Goal: Task Accomplishment & Management: Manage account settings

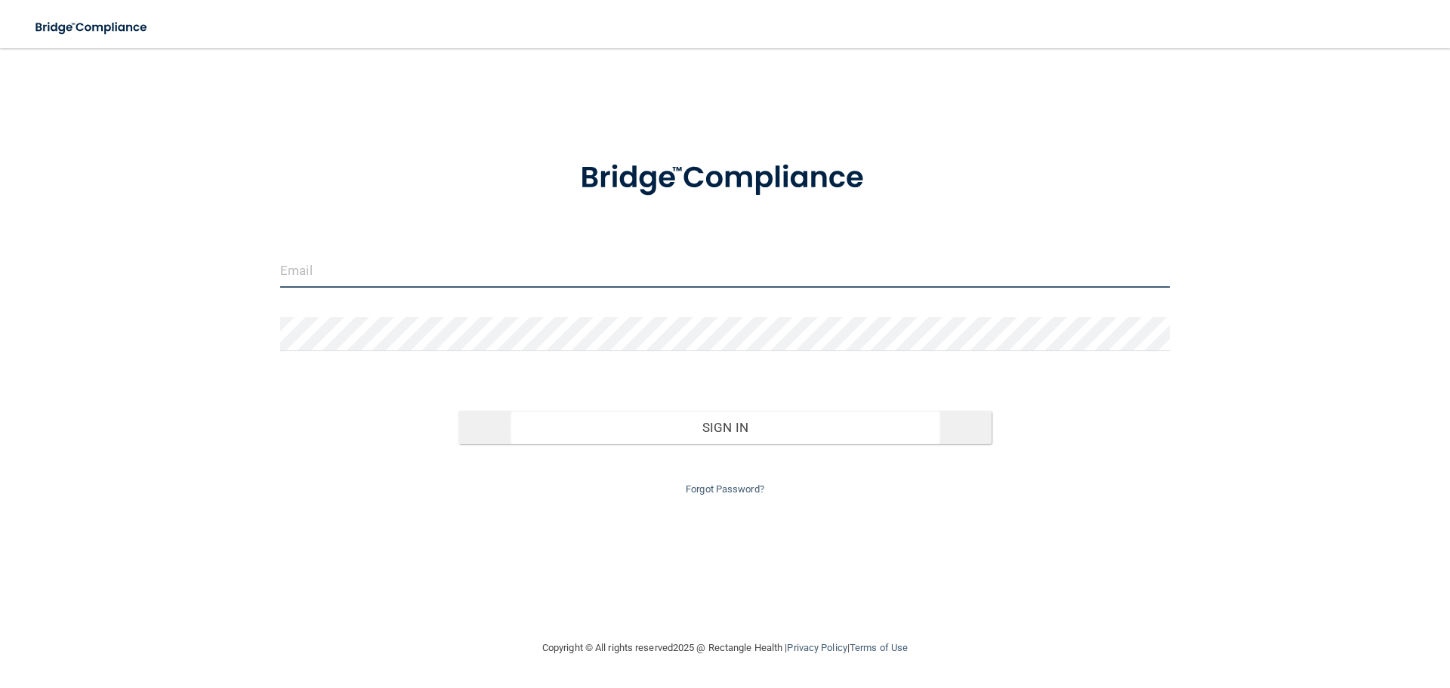
type input "[EMAIL_ADDRESS][DOMAIN_NAME]"
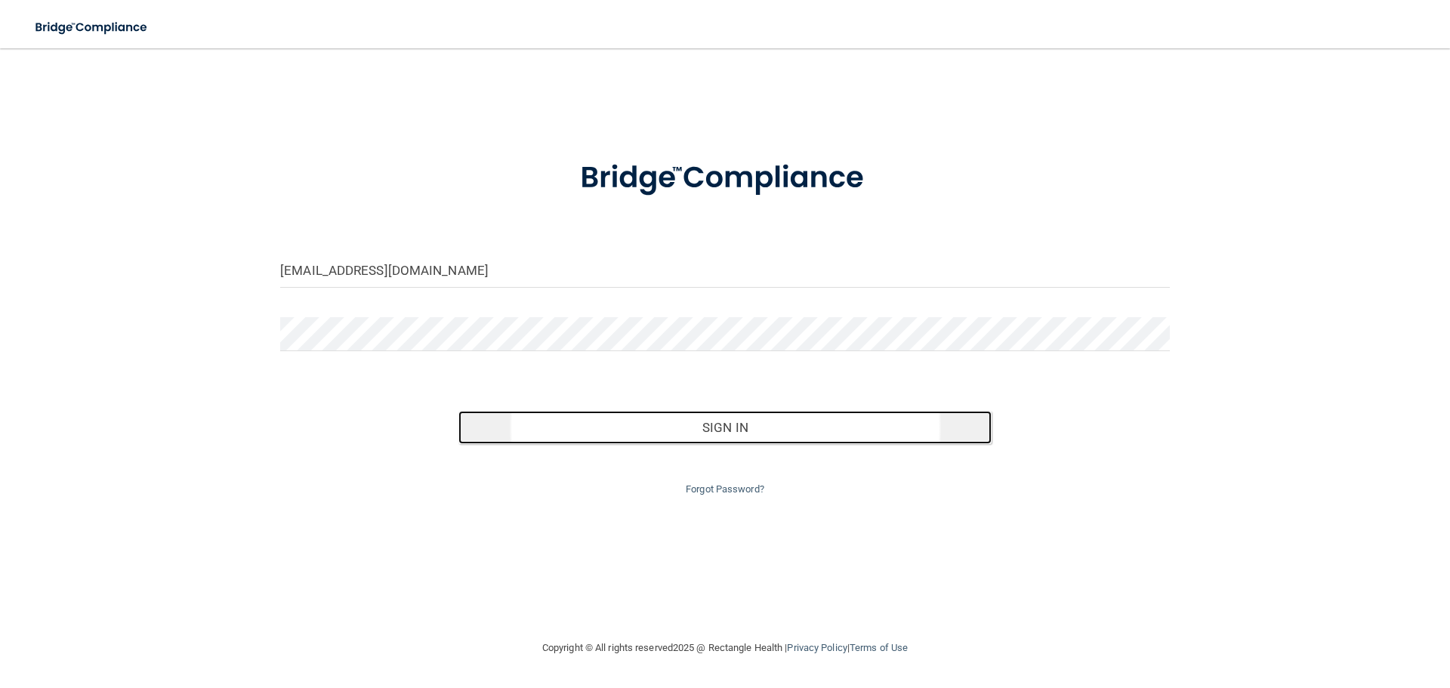
click at [686, 421] on button "Sign In" at bounding box center [725, 427] width 534 height 33
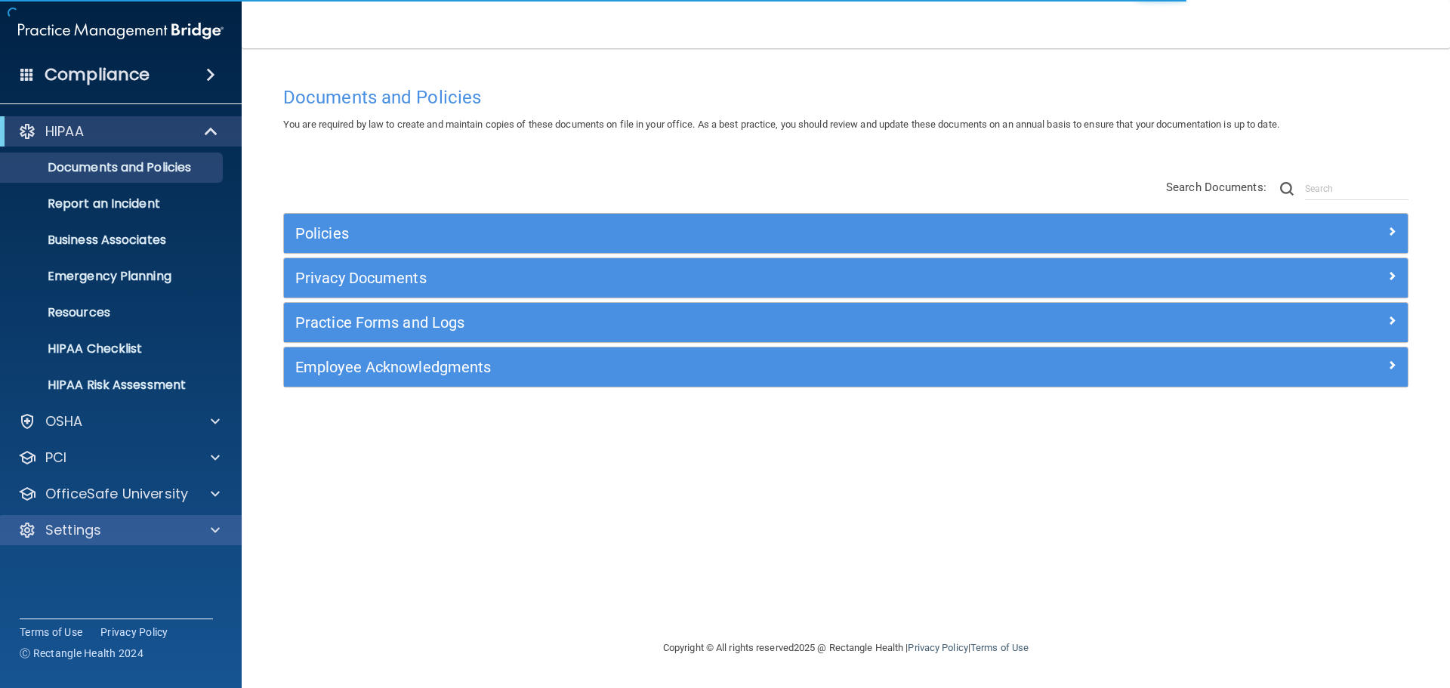
click at [72, 519] on div "Settings" at bounding box center [121, 530] width 242 height 30
click at [75, 535] on p "Settings" at bounding box center [73, 530] width 56 height 18
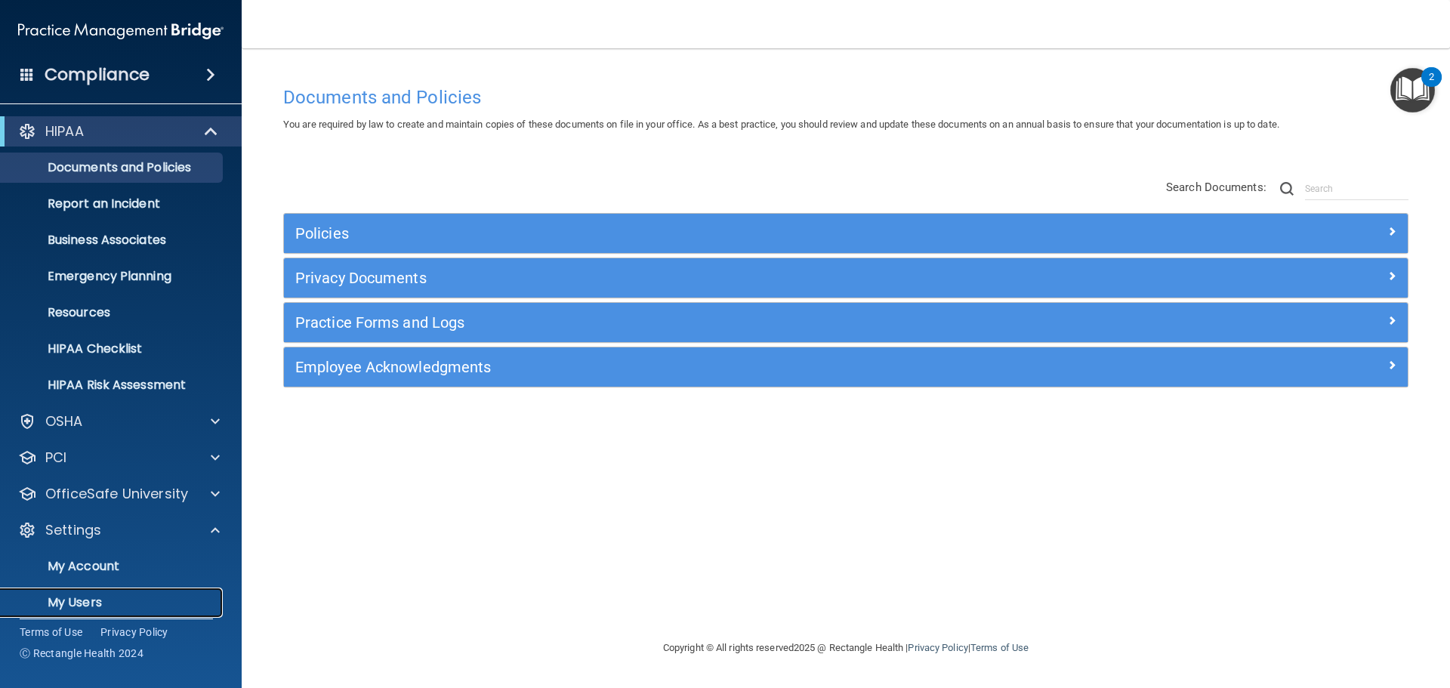
click at [93, 606] on p "My Users" at bounding box center [113, 602] width 206 height 15
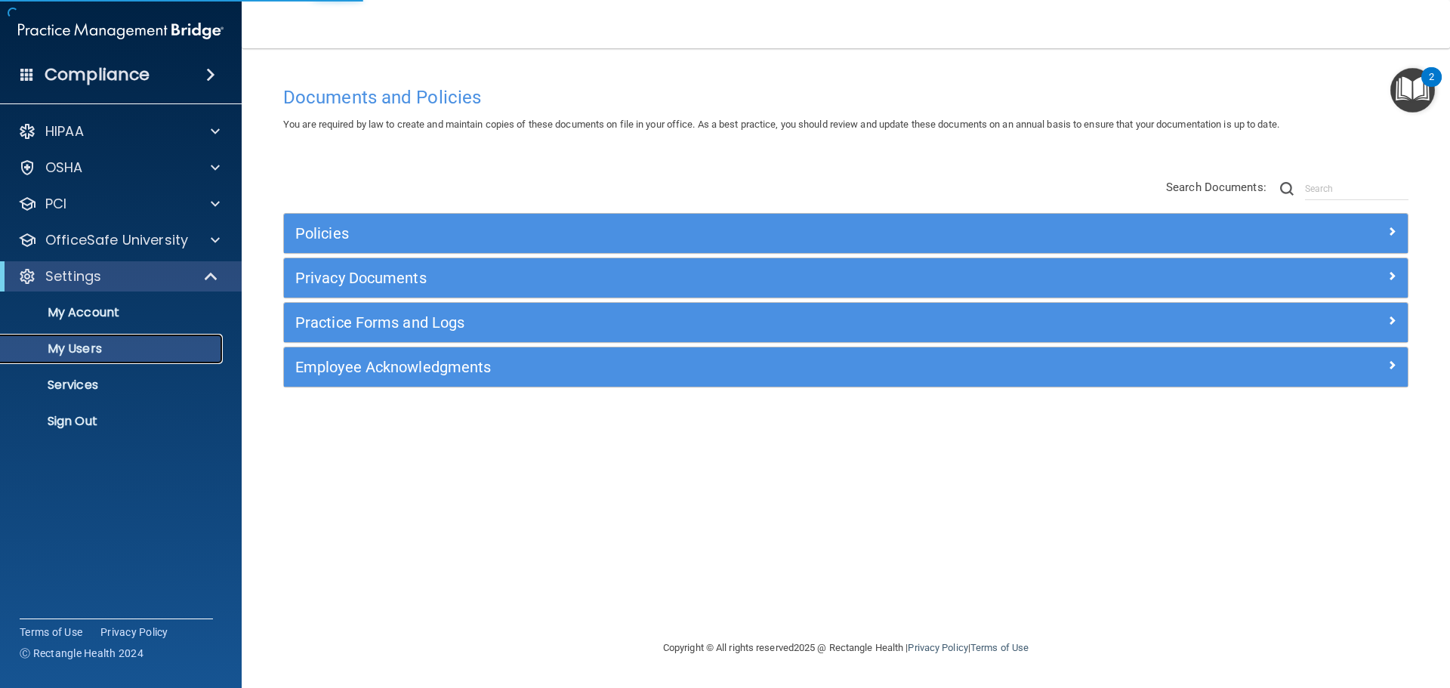
click at [79, 353] on p "My Users" at bounding box center [113, 348] width 206 height 15
select select "20"
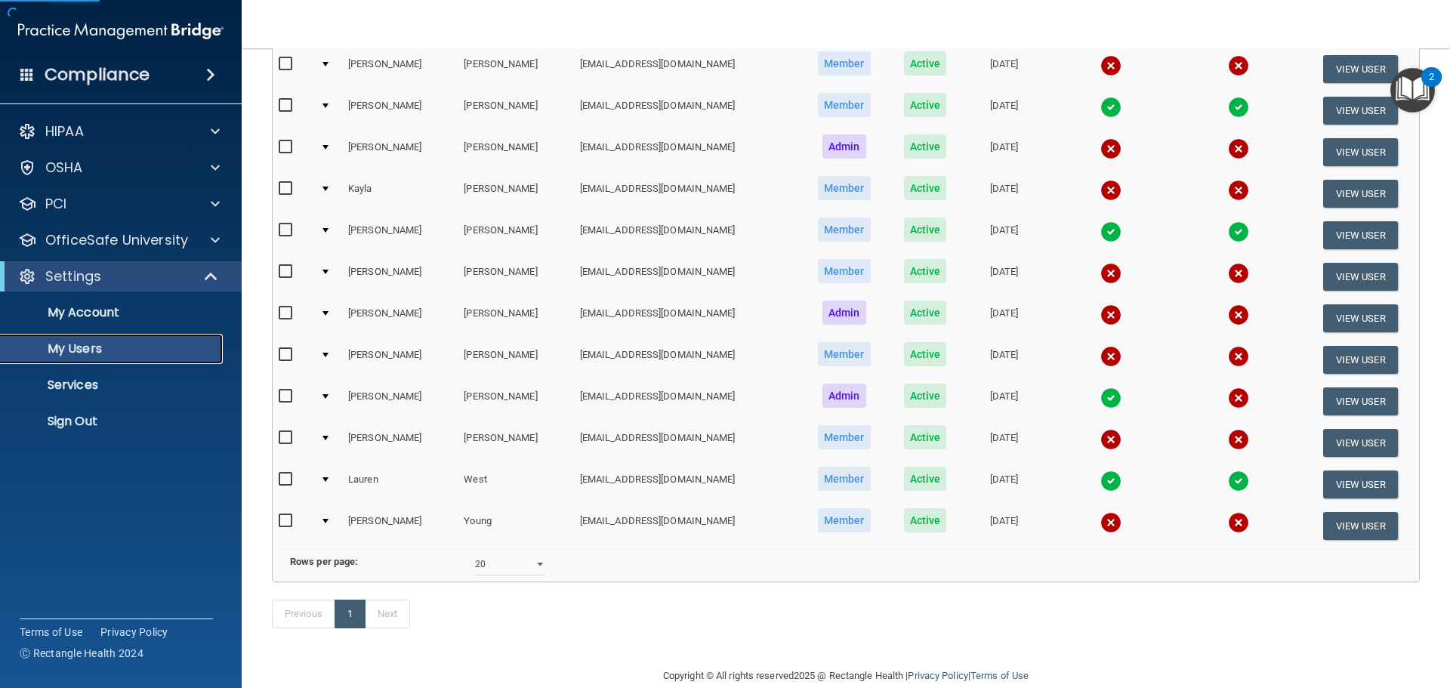
scroll to position [302, 0]
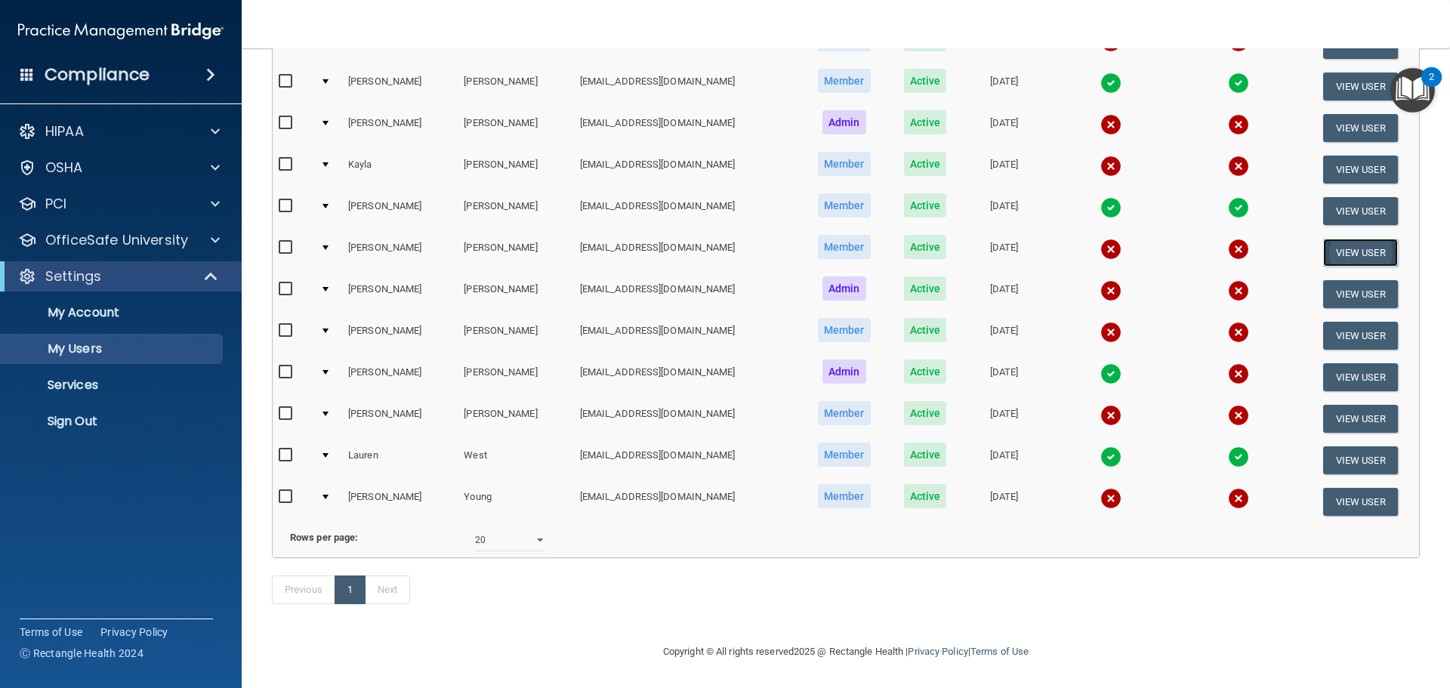
click at [1345, 239] on button "View User" at bounding box center [1360, 253] width 75 height 28
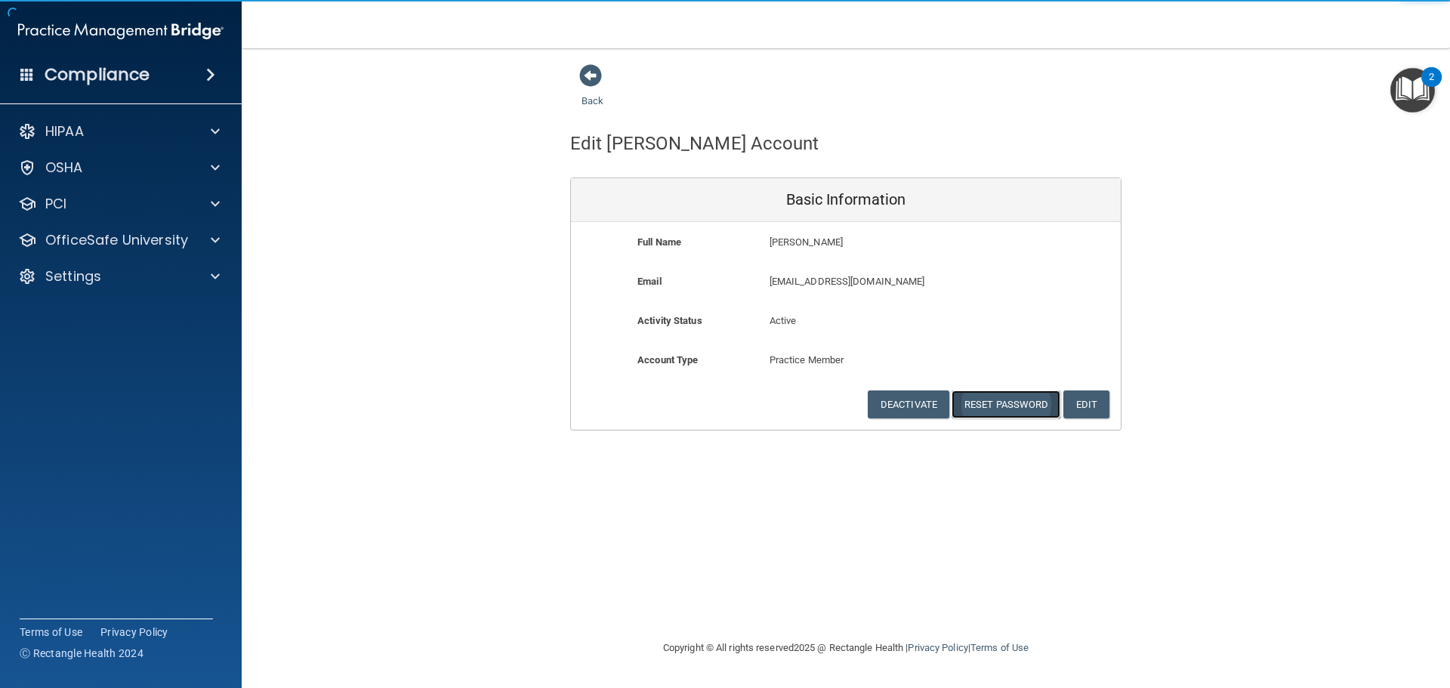
click at [990, 402] on button "Reset Password" at bounding box center [1005, 404] width 109 height 28
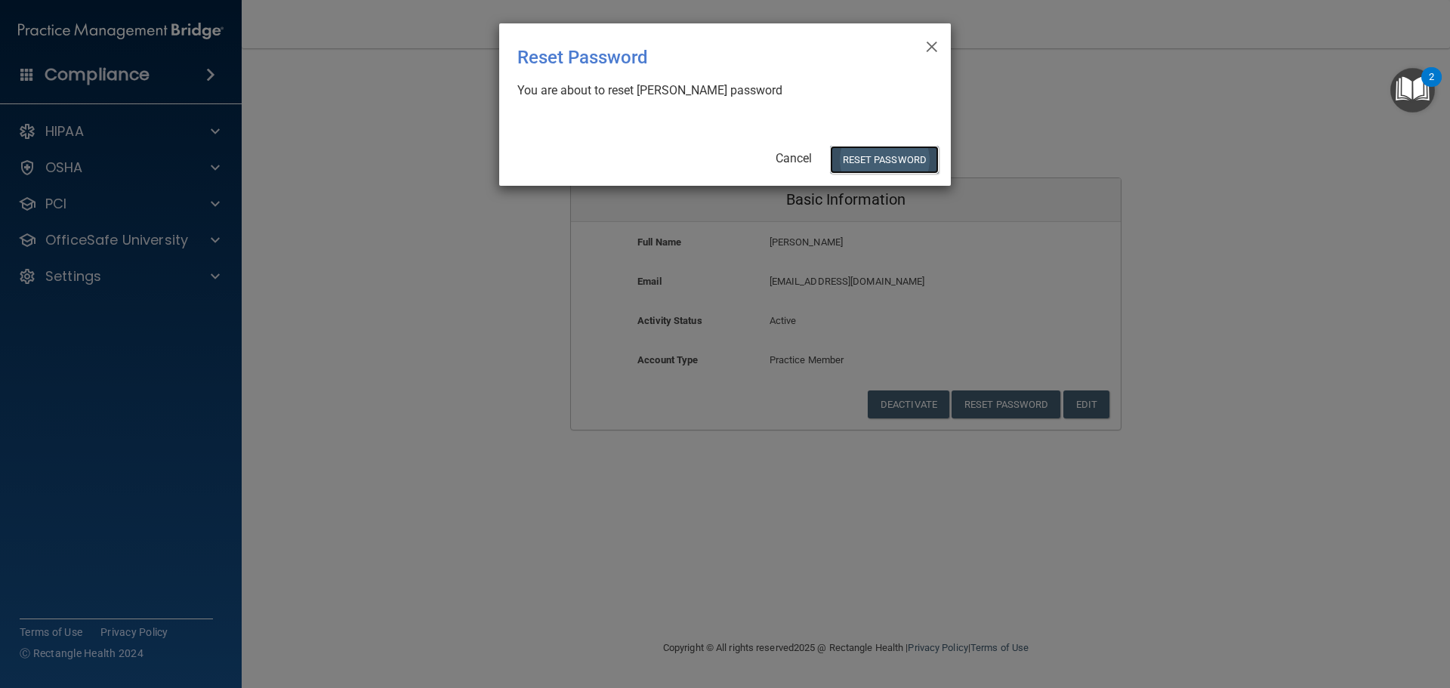
click at [880, 156] on button "Reset Password" at bounding box center [884, 160] width 109 height 28
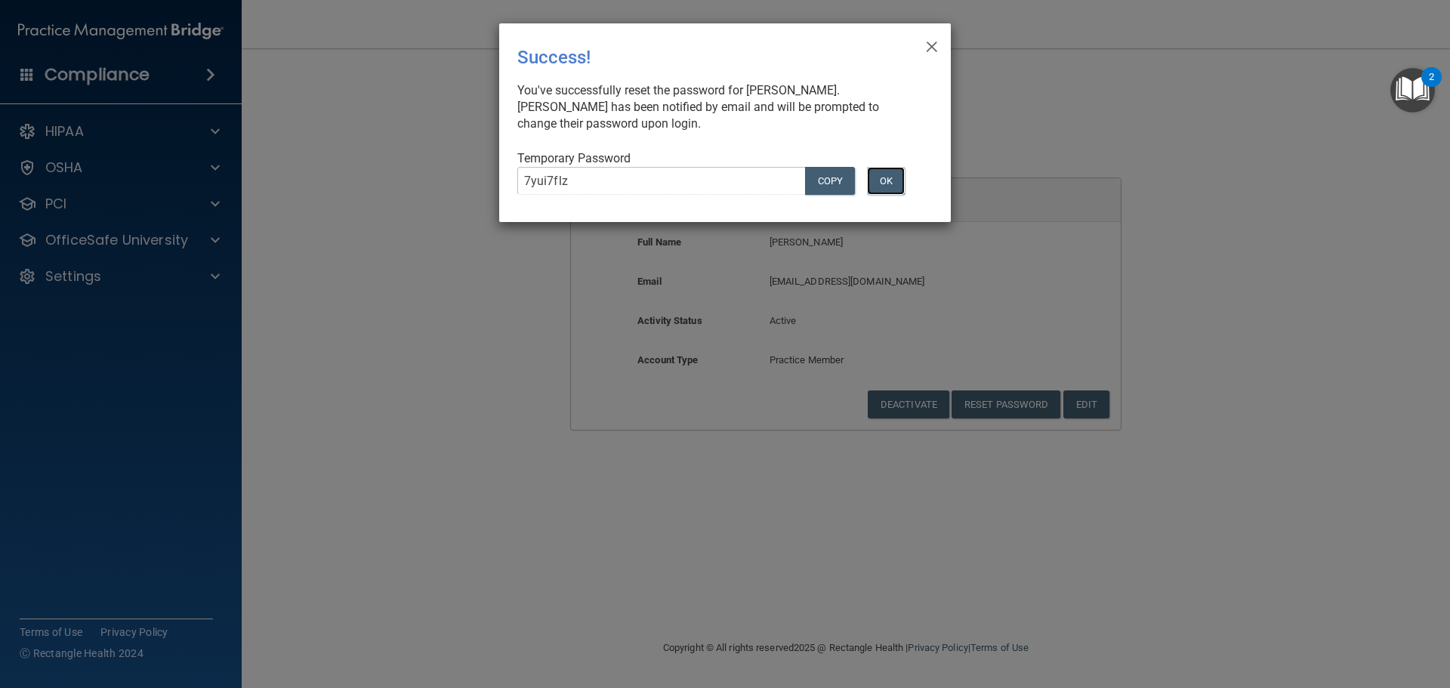
click at [894, 174] on button "OK" at bounding box center [886, 181] width 38 height 28
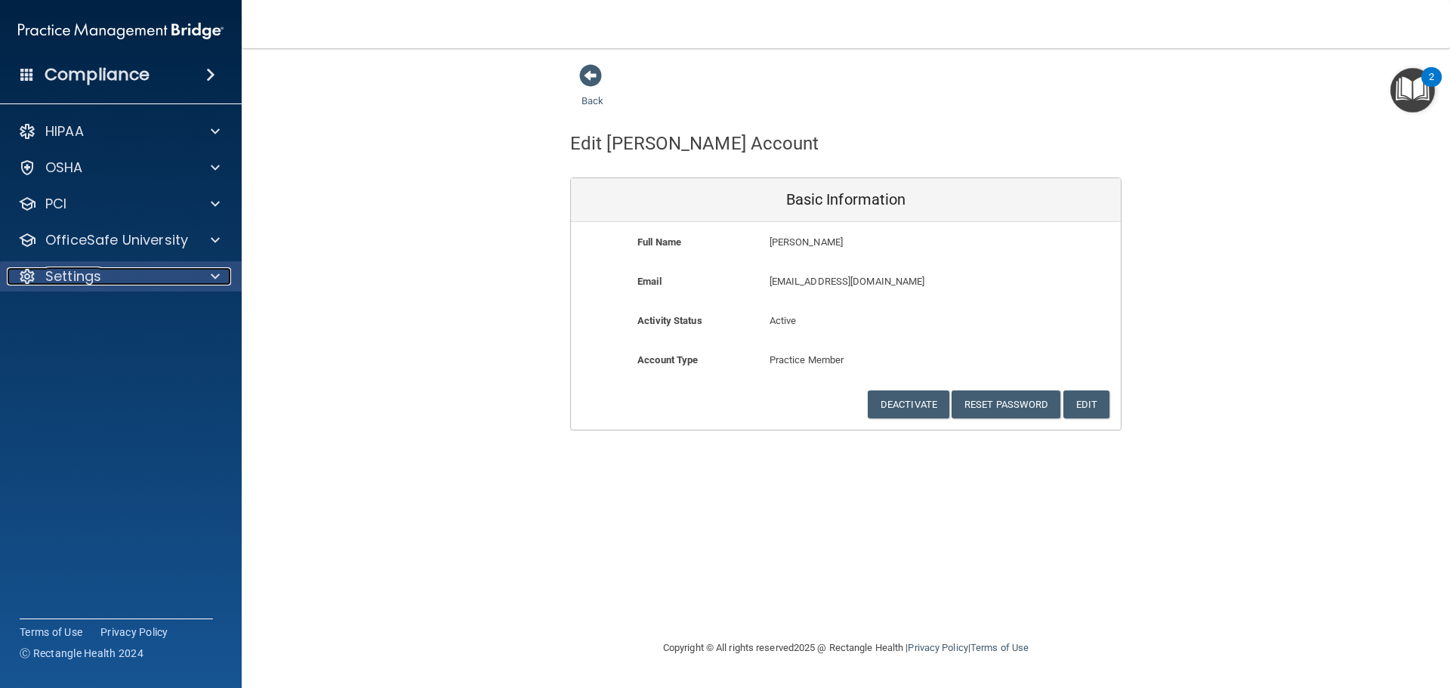
click at [101, 277] on div "Settings" at bounding box center [100, 276] width 187 height 18
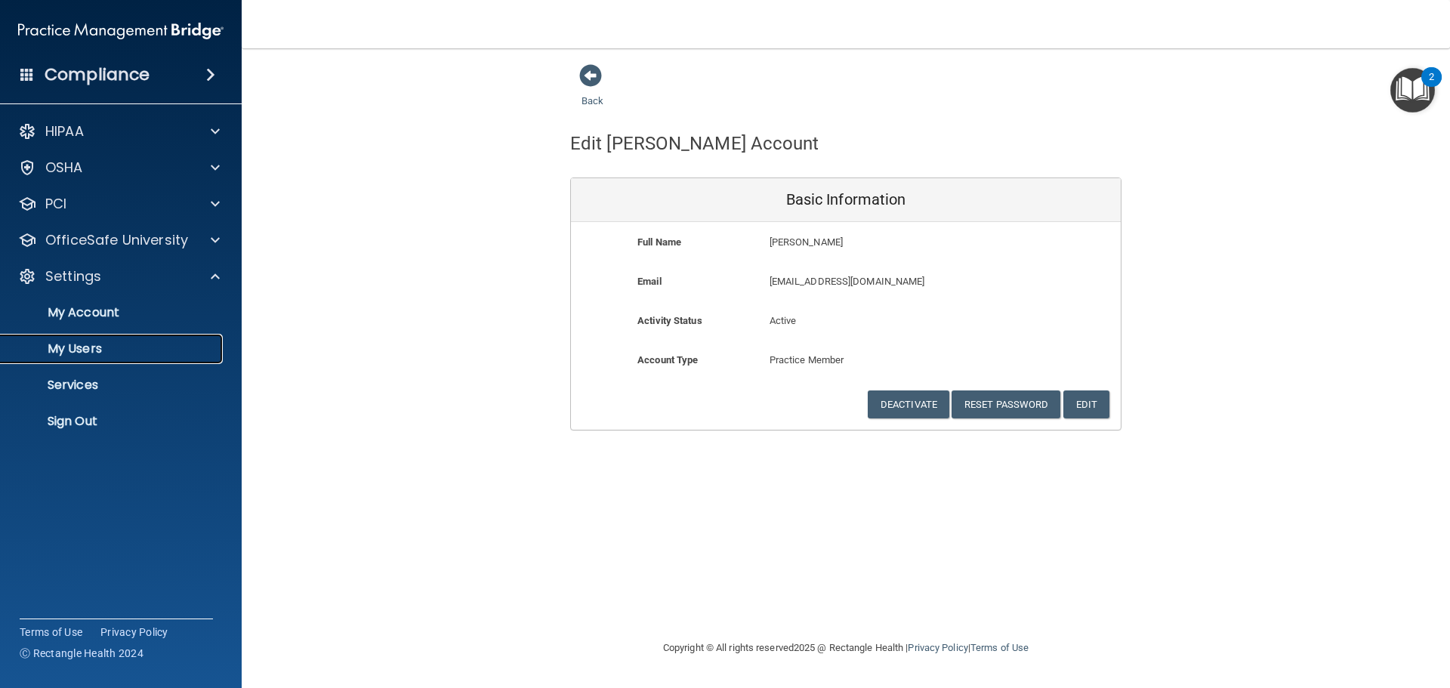
click at [100, 345] on p "My Users" at bounding box center [113, 348] width 206 height 15
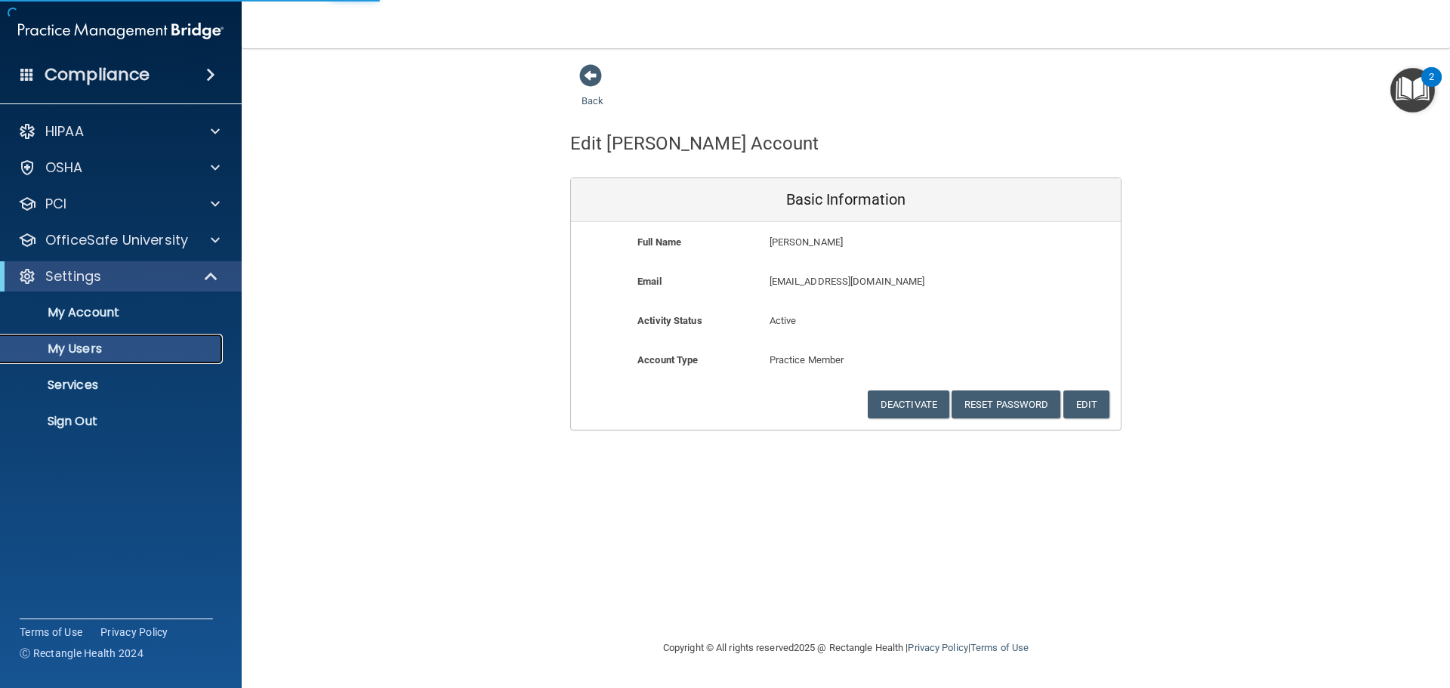
select select "20"
